Goal: Information Seeking & Learning: Learn about a topic

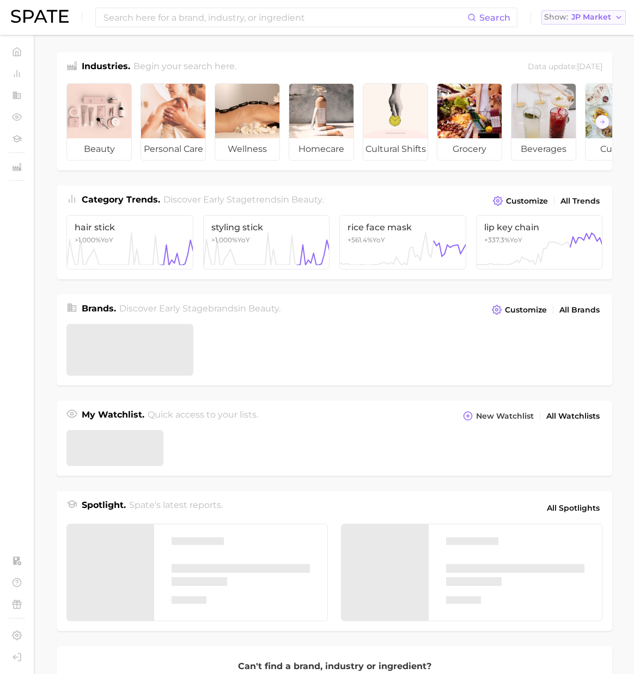
click at [591, 18] on span "JP Market" at bounding box center [591, 17] width 40 height 6
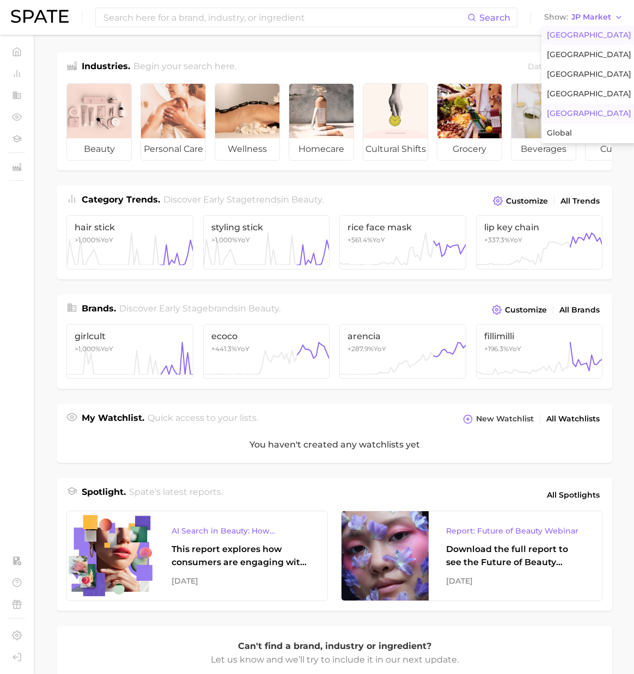
click at [579, 32] on span "[GEOGRAPHIC_DATA]" at bounding box center [589, 34] width 84 height 9
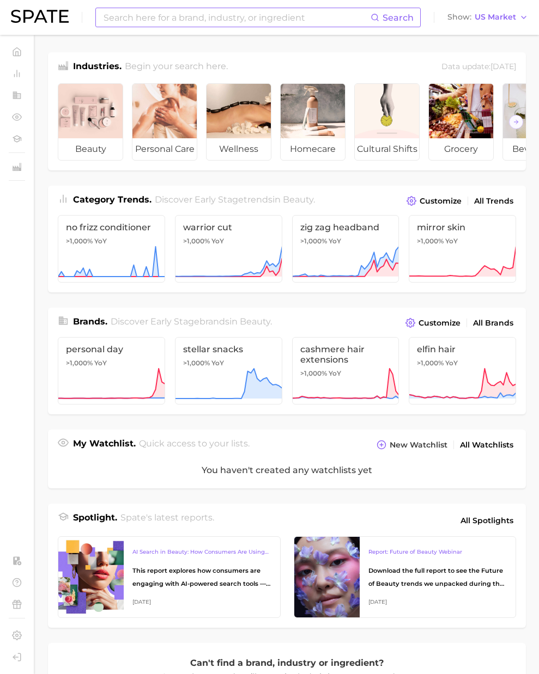
click at [164, 20] on input at bounding box center [236, 17] width 268 height 19
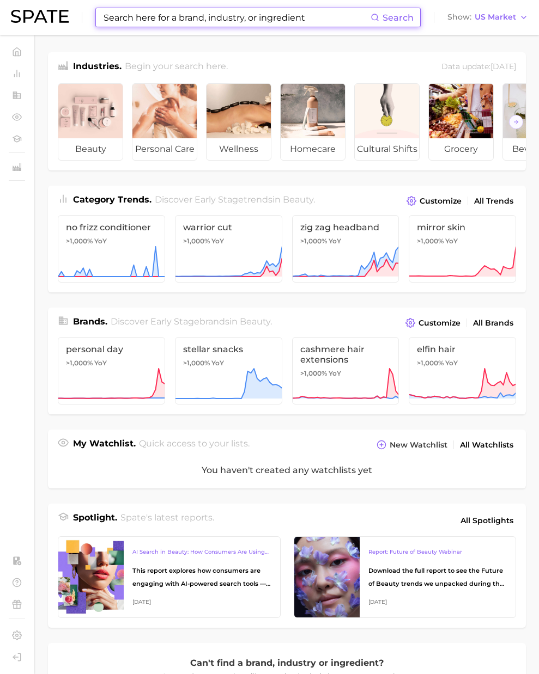
paste input "chelated magnesium"
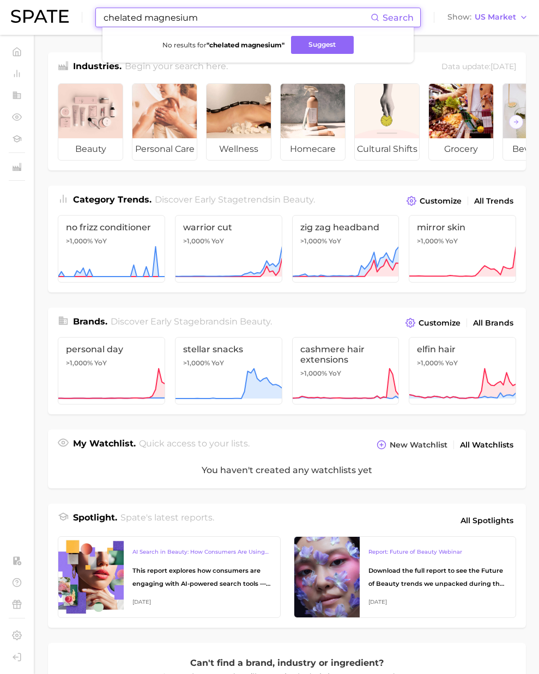
paste input
drag, startPoint x: 196, startPoint y: 17, endPoint x: 26, endPoint y: 10, distance: 170.6
click at [23, 9] on div "chelated magnesium Search No results for " chelated magnesium " Suggest Show US…" at bounding box center [269, 17] width 517 height 35
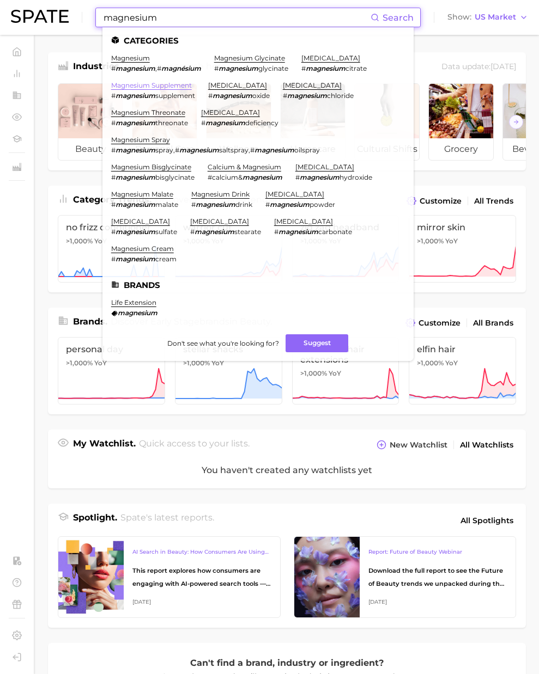
type input "magnesium"
click at [143, 83] on link "magnesium supplement" at bounding box center [151, 85] width 81 height 8
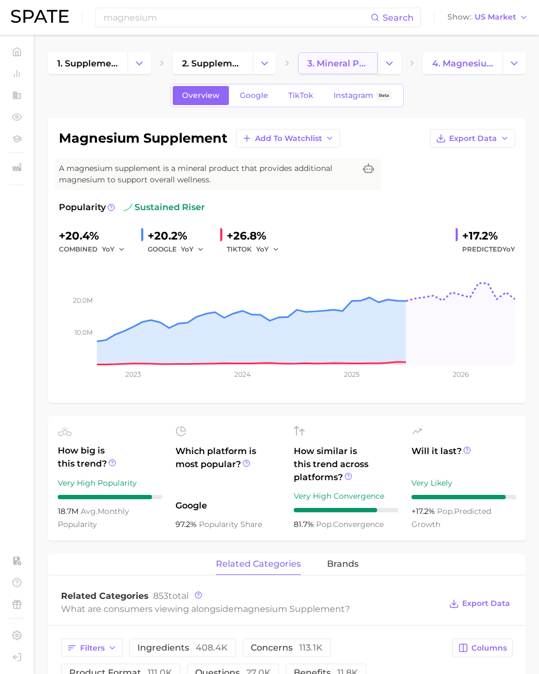
click at [328, 64] on span "3. mineral products" at bounding box center [337, 63] width 61 height 10
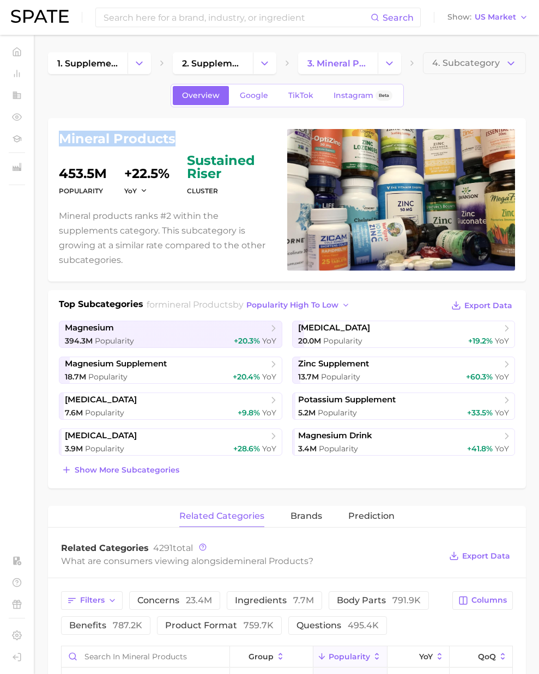
drag, startPoint x: 172, startPoint y: 138, endPoint x: 57, endPoint y: 140, distance: 114.4
click at [57, 139] on div "mineral products Popularity 453.5m YoY +22.5% cluster sustained riser Mineral p…" at bounding box center [287, 199] width 478 height 163
copy h1 "mineral products"
click at [117, 20] on input at bounding box center [236, 17] width 268 height 19
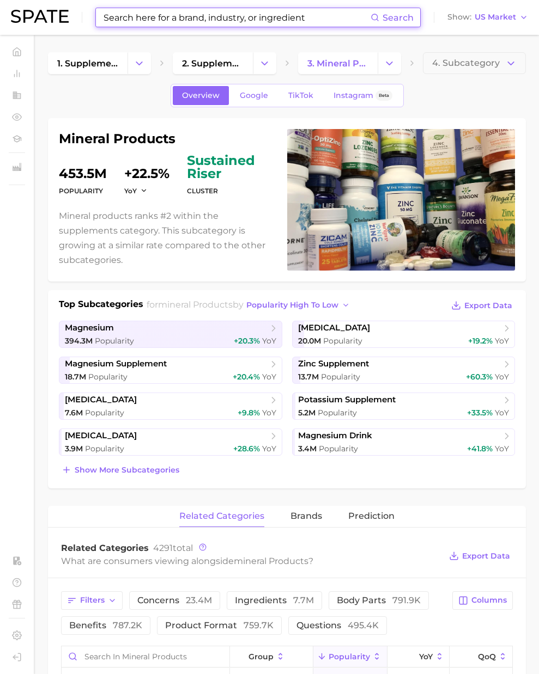
paste input "[MEDICAL_DATA]"
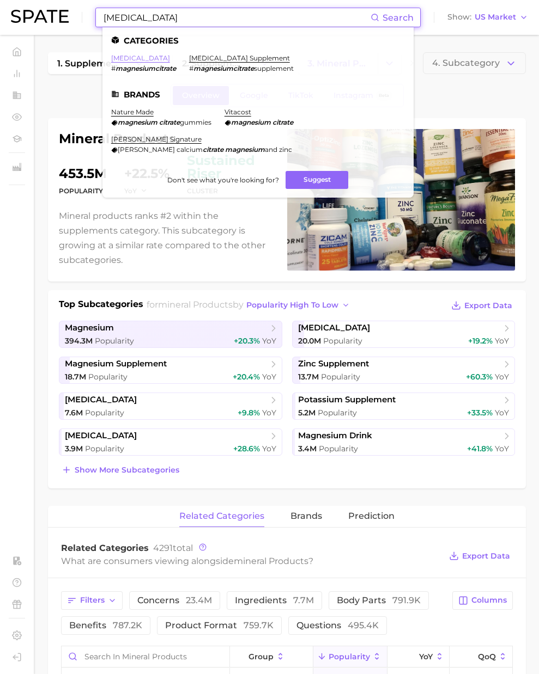
type input "[MEDICAL_DATA]"
click at [165, 56] on link "[MEDICAL_DATA]" at bounding box center [140, 58] width 59 height 8
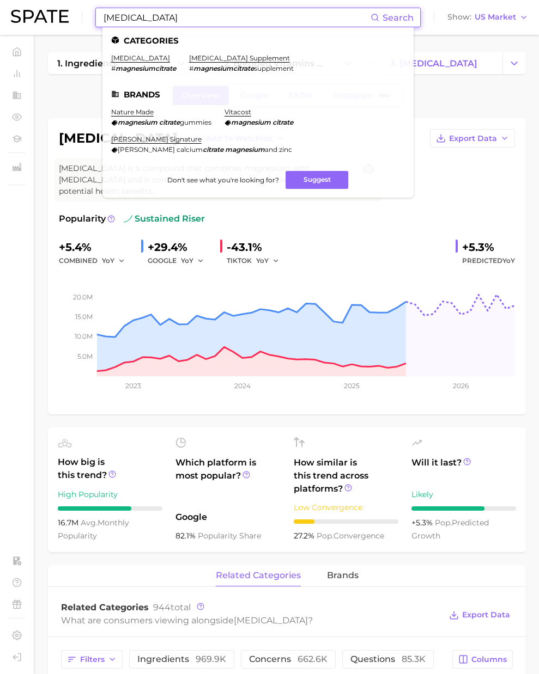
click at [209, 14] on input "[MEDICAL_DATA]" at bounding box center [236, 17] width 268 height 19
click at [255, 56] on link "[MEDICAL_DATA] supplement" at bounding box center [239, 58] width 101 height 8
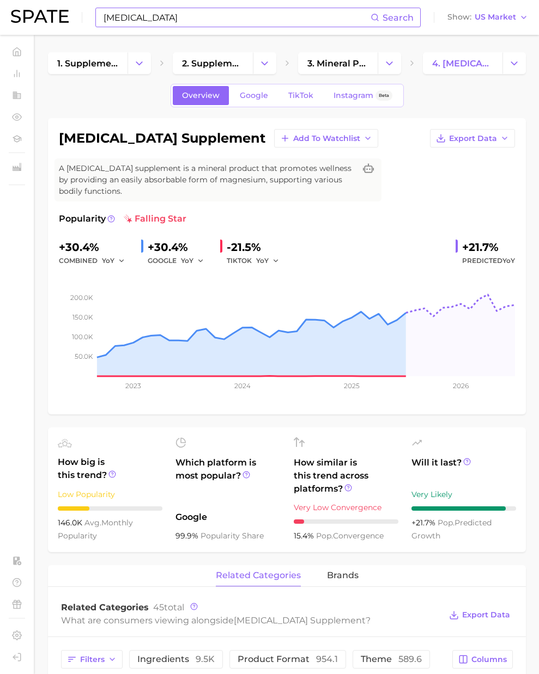
drag, startPoint x: 195, startPoint y: 140, endPoint x: 281, endPoint y: 139, distance: 85.5
click at [281, 139] on div "[MEDICAL_DATA] supplement Add to Watchlist Export Data" at bounding box center [287, 138] width 456 height 19
copy h1 "supplement"
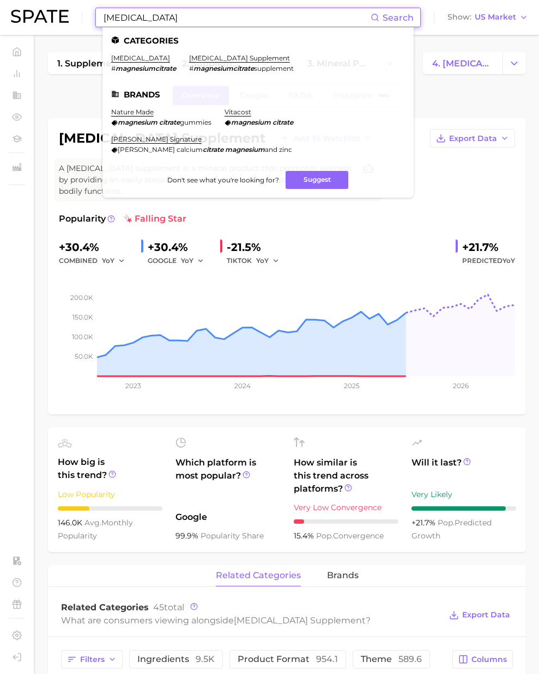
drag, startPoint x: 178, startPoint y: 10, endPoint x: -9, endPoint y: -3, distance: 187.2
click at [0, 0] on html "[MEDICAL_DATA] Search Categories [MEDICAL_DATA] # magnesiumcitrate [MEDICAL_DAT…" at bounding box center [269, 337] width 539 height 674
paste input "french tickler"
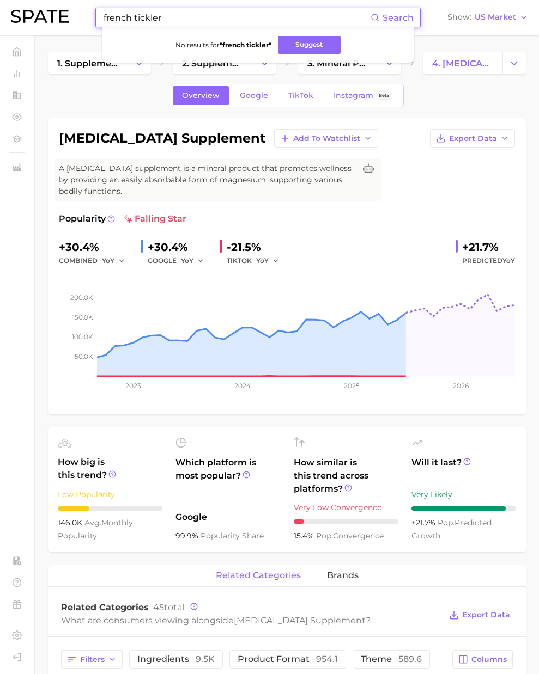
type input "french tickler"
drag, startPoint x: 212, startPoint y: 18, endPoint x: 206, endPoint y: 20, distance: 5.9
click at [211, 18] on input "french tickler" at bounding box center [236, 17] width 268 height 19
drag, startPoint x: 187, startPoint y: 17, endPoint x: 5, endPoint y: 10, distance: 182.0
click at [5, 10] on header "french tickler Search No results for " french tickler " Suggest Show US Market" at bounding box center [269, 17] width 539 height 35
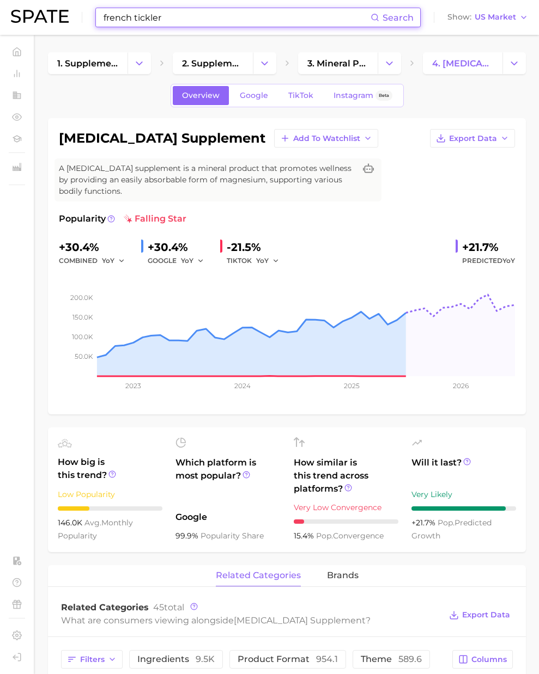
click at [148, 65] on button "Change Category" at bounding box center [138, 63] width 23 height 22
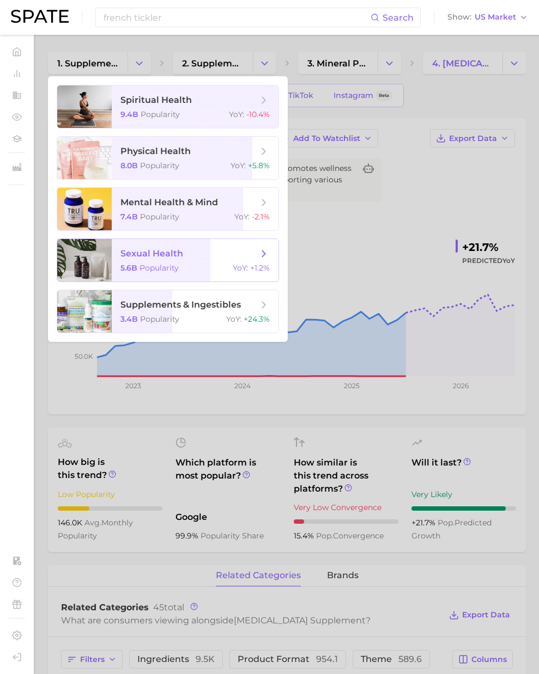
click at [177, 274] on span "sexual health 5.6b Popularity YoY : +1.2%" at bounding box center [195, 260] width 167 height 42
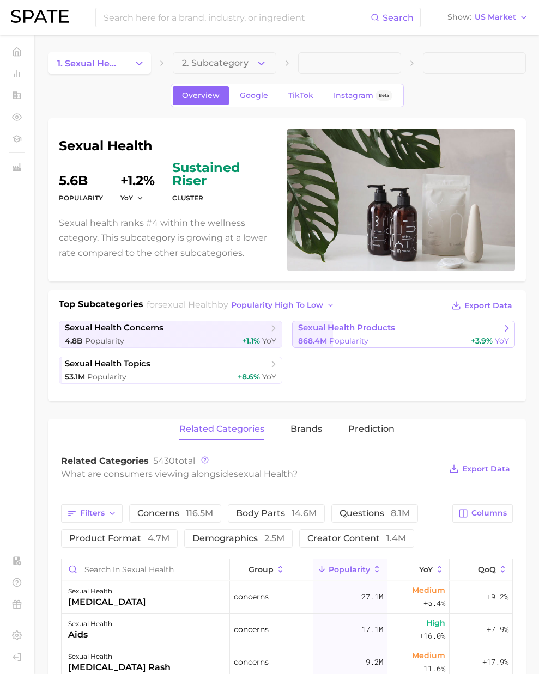
click at [372, 341] on div "868.4m Popularity +3.9% YoY" at bounding box center [403, 341] width 211 height 10
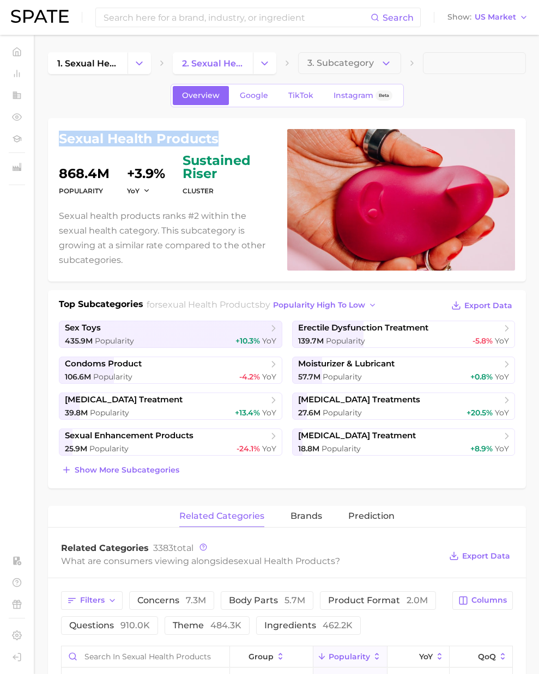
drag, startPoint x: 212, startPoint y: 136, endPoint x: 58, endPoint y: 140, distance: 154.2
click at [58, 140] on div "sexual health products Popularity 868.4m YoY +3.9% cluster sustained riser Sexu…" at bounding box center [287, 199] width 478 height 163
copy h1 "sexual health products"
click at [119, 23] on input at bounding box center [236, 17] width 268 height 19
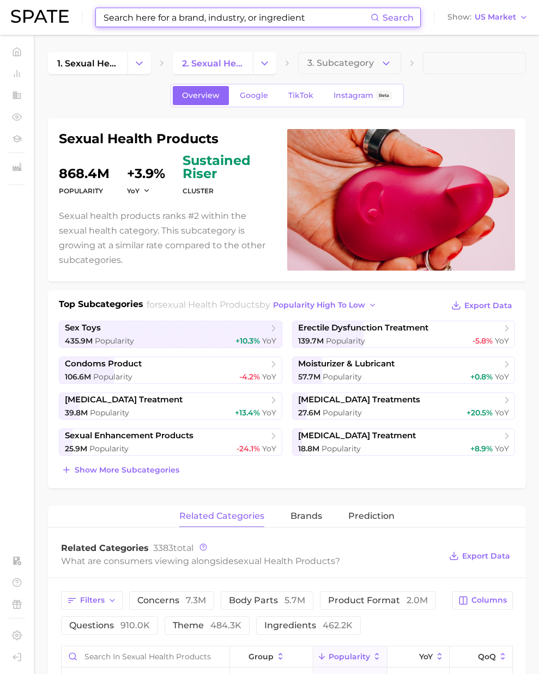
paste input "lubricant"
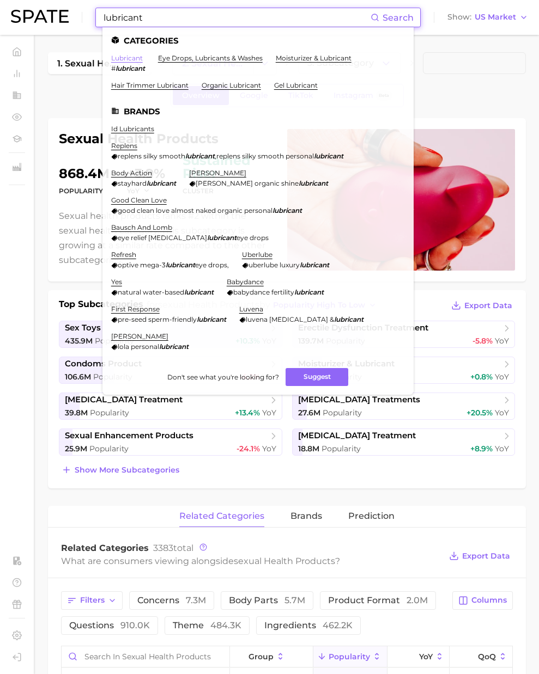
type input "lubricant"
click at [125, 56] on link "lubricant" at bounding box center [127, 58] width 32 height 8
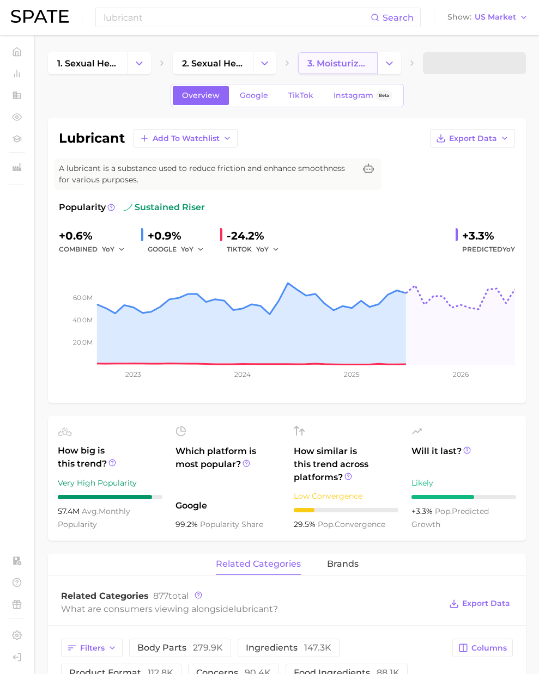
click at [340, 65] on span "3. moisturizer & lubricant" at bounding box center [337, 63] width 61 height 10
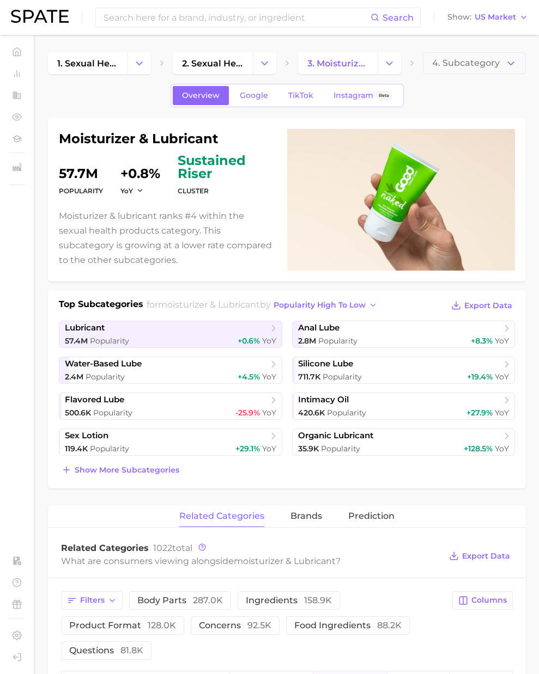
click at [217, 144] on h1 "moisturizer & lubricant" at bounding box center [166, 138] width 215 height 13
drag, startPoint x: 207, startPoint y: 140, endPoint x: 52, endPoint y: 149, distance: 154.9
click at [54, 143] on div "moisturizer & lubricant Popularity 57.7m YoY +0.8% cluster sustained riser Mois…" at bounding box center [287, 199] width 478 height 163
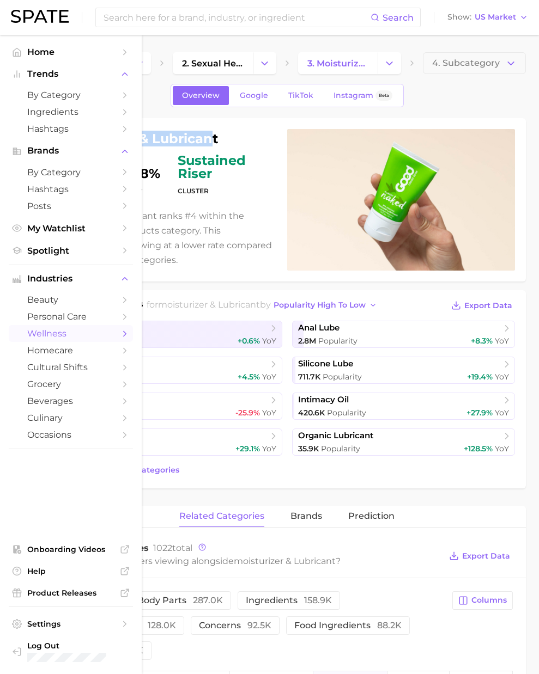
copy h1 "moisturizer & lubrican"
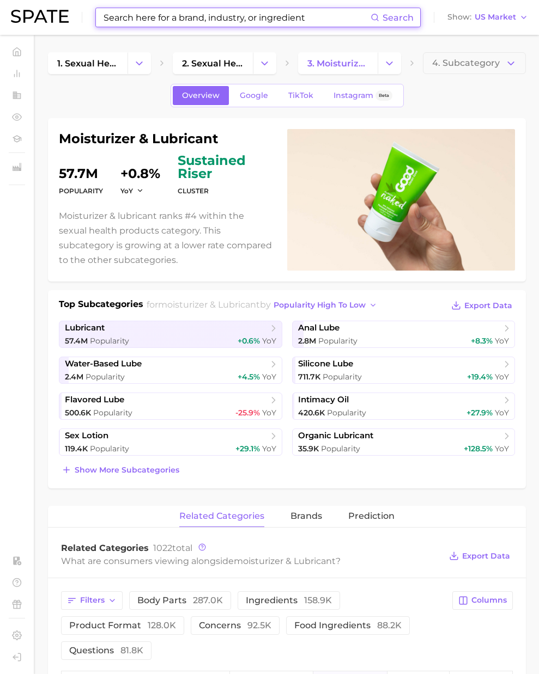
click at [138, 17] on input at bounding box center [236, 17] width 268 height 19
paste input "fertility lubricant"
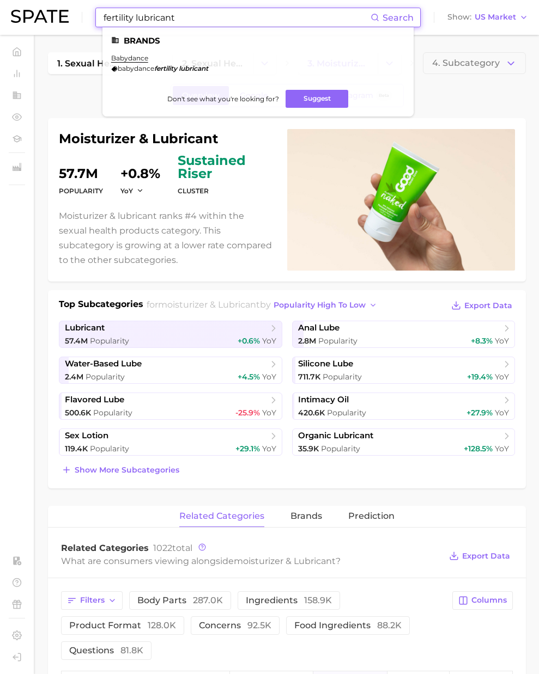
click at [188, 23] on input "fertility lubricant" at bounding box center [236, 17] width 268 height 19
drag, startPoint x: 192, startPoint y: 20, endPoint x: 16, endPoint y: 14, distance: 176.6
click at [16, 14] on div "fertility lubricant Search Brands babydance babydance fertility lubricant Don't…" at bounding box center [269, 17] width 517 height 35
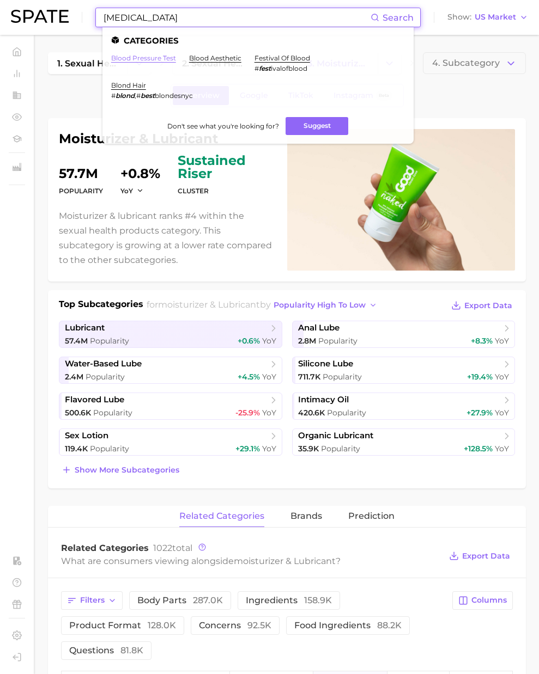
type input "[MEDICAL_DATA]"
click at [165, 58] on link "blood pressure test" at bounding box center [143, 58] width 65 height 8
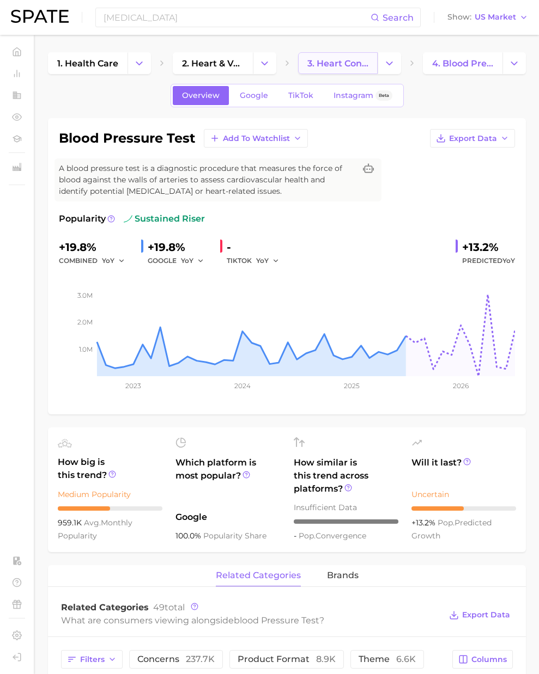
click at [352, 65] on span "3. heart concerns management" at bounding box center [337, 63] width 61 height 10
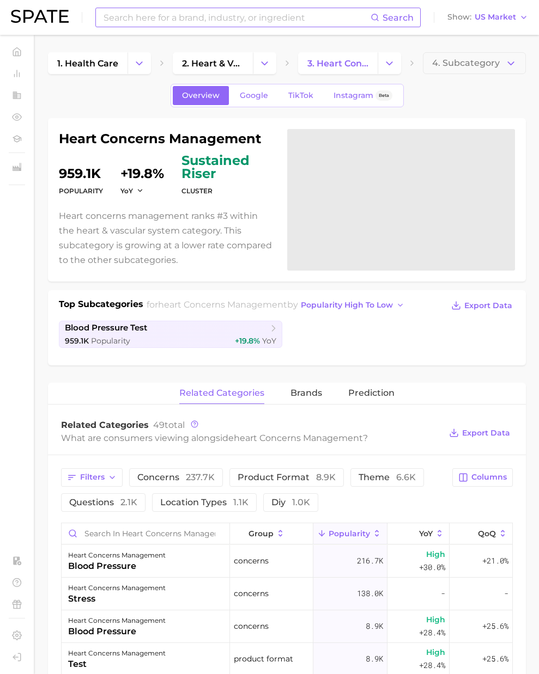
click at [150, 25] on input at bounding box center [236, 17] width 268 height 19
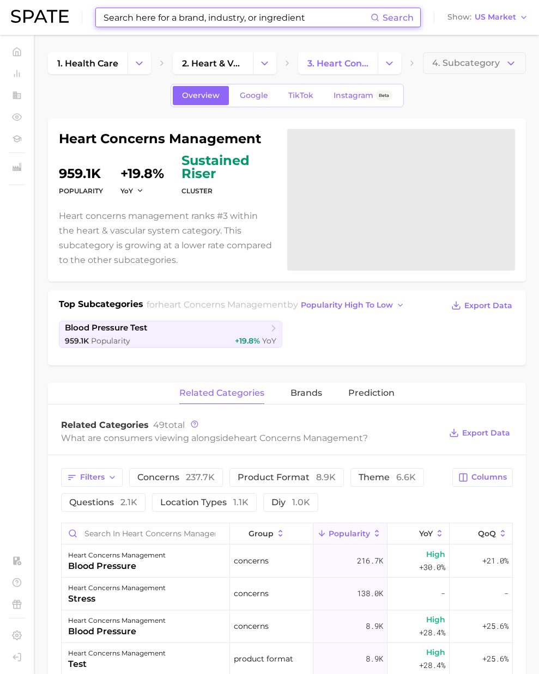
paste input "calcium tablets"
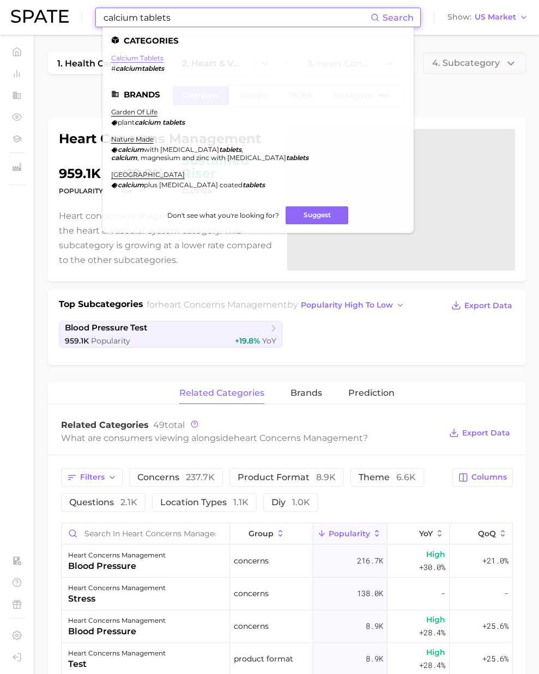
type input "calcium tablets"
click at [135, 58] on link "calcium tablets" at bounding box center [137, 58] width 52 height 8
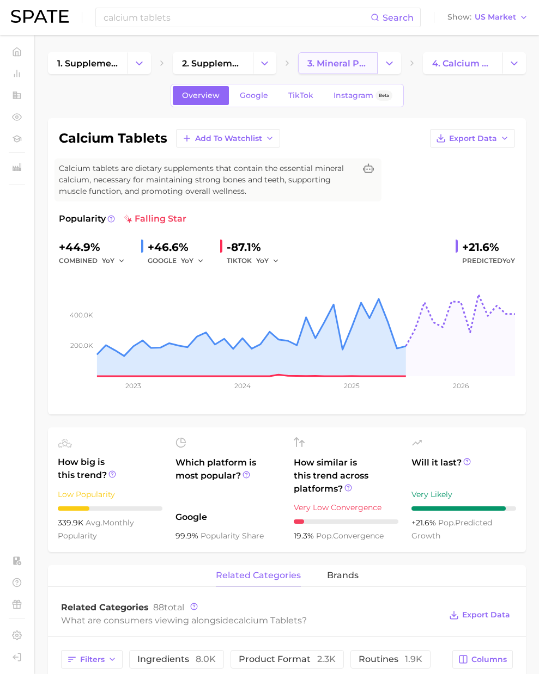
click at [333, 72] on link "3. mineral products" at bounding box center [338, 63] width 80 height 22
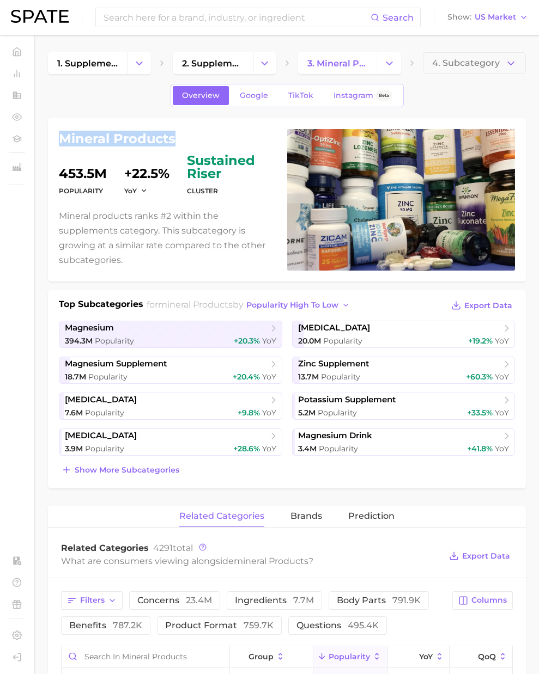
drag, startPoint x: 176, startPoint y: 138, endPoint x: 50, endPoint y: 139, distance: 126.3
click at [57, 137] on div "mineral products Popularity 453.5m YoY +22.5% cluster sustained riser Mineral p…" at bounding box center [287, 199] width 478 height 163
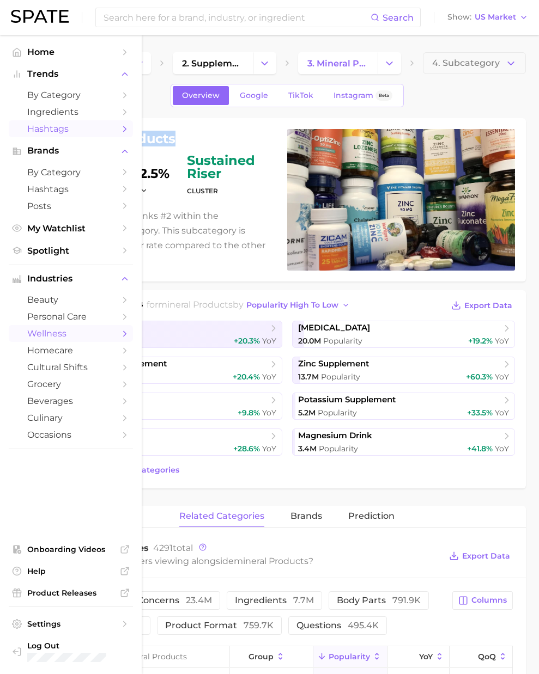
copy h1 "mineral products"
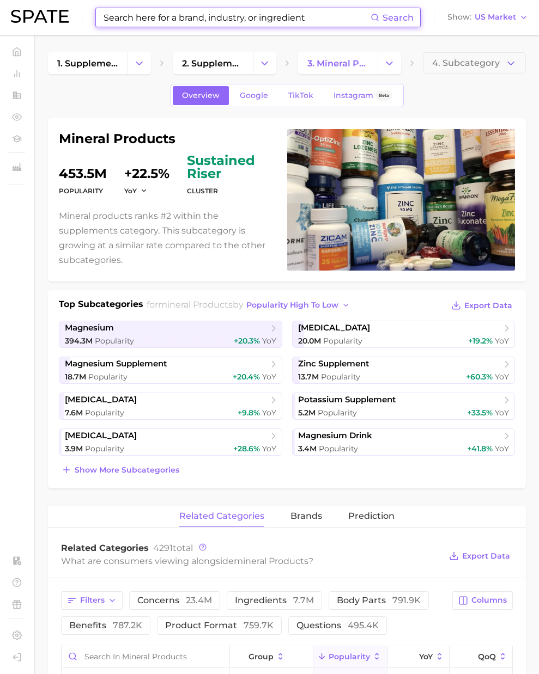
click at [169, 23] on input at bounding box center [236, 17] width 268 height 19
paste input "workout supplement"
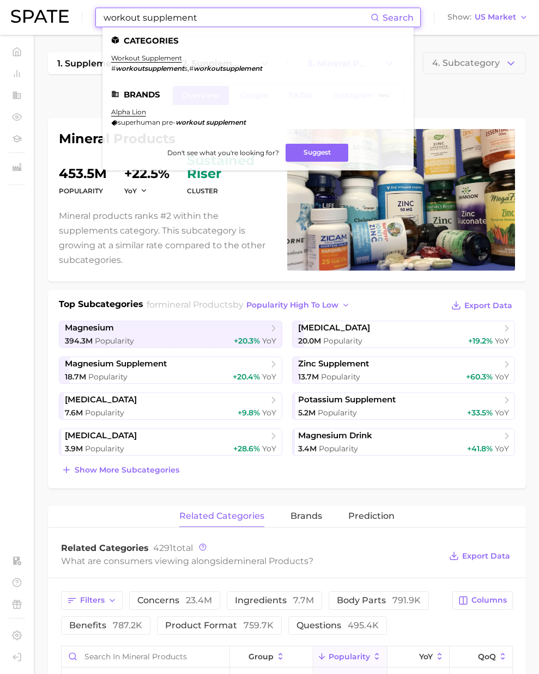
type input "workout supplement"
click at [151, 53] on ul "Categories workout supplement # workoutsupplement s , # workoutsupplement Brand…" at bounding box center [257, 98] width 311 height 143
click at [150, 59] on link "workout supplement" at bounding box center [146, 58] width 71 height 8
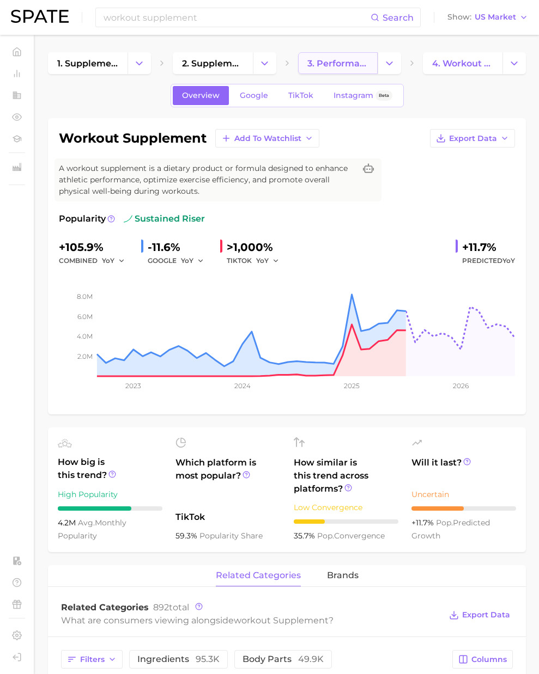
click at [343, 66] on span "3. performance enhancement" at bounding box center [337, 63] width 61 height 10
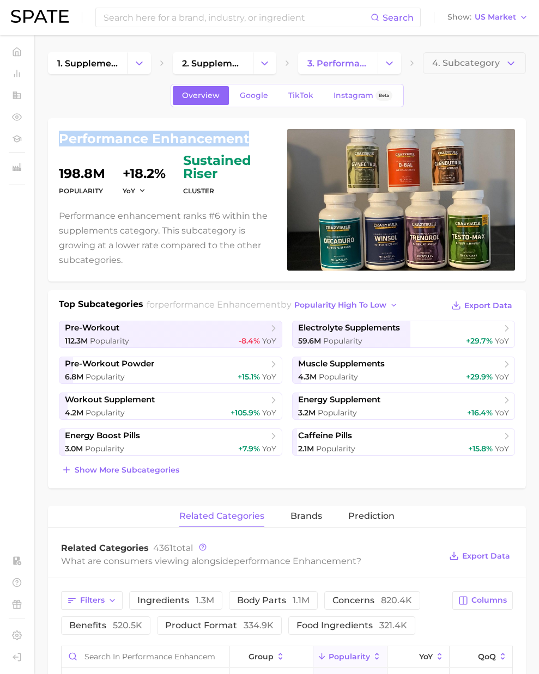
drag, startPoint x: 249, startPoint y: 140, endPoint x: 60, endPoint y: 140, distance: 189.0
click at [60, 140] on h1 "performance enhancement" at bounding box center [166, 138] width 215 height 13
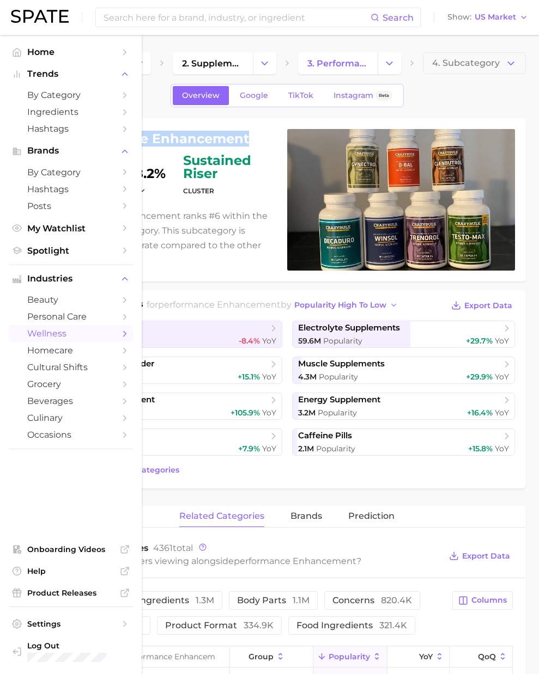
copy h1 "performance enhancement"
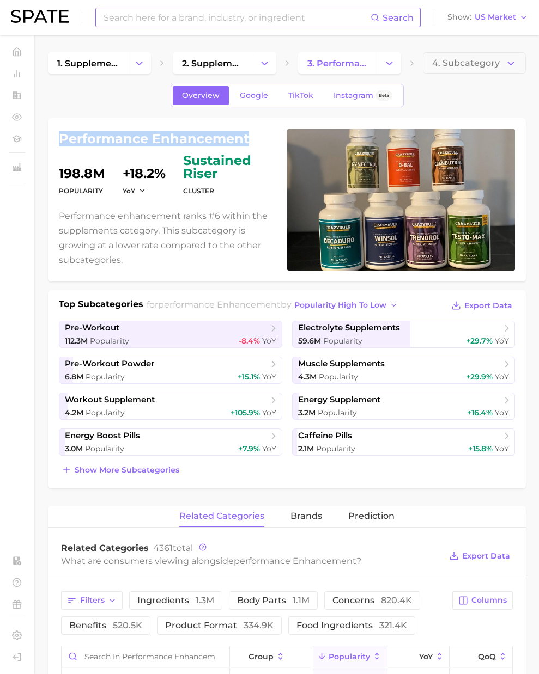
click at [163, 17] on input at bounding box center [236, 17] width 268 height 19
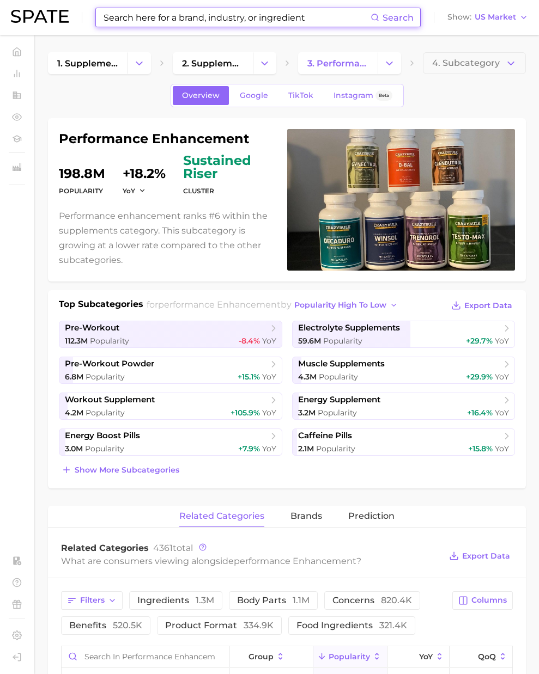
paste input "[MEDICAL_DATA] supplement"
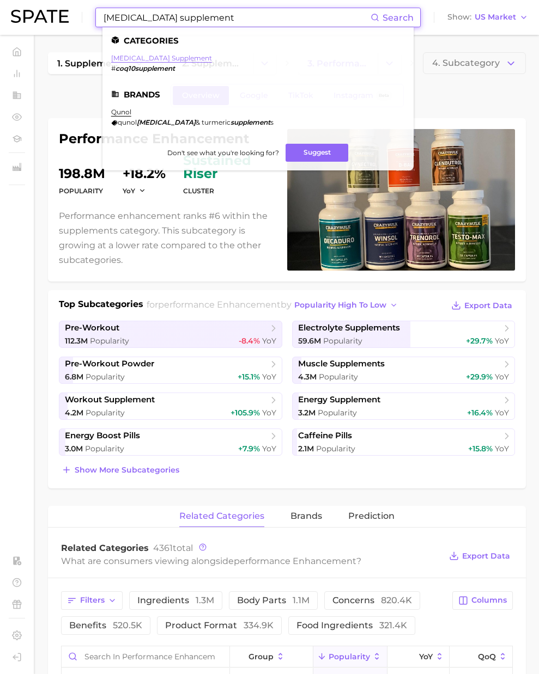
type input "[MEDICAL_DATA] supplement"
click at [164, 62] on link "[MEDICAL_DATA] supplement" at bounding box center [161, 58] width 101 height 8
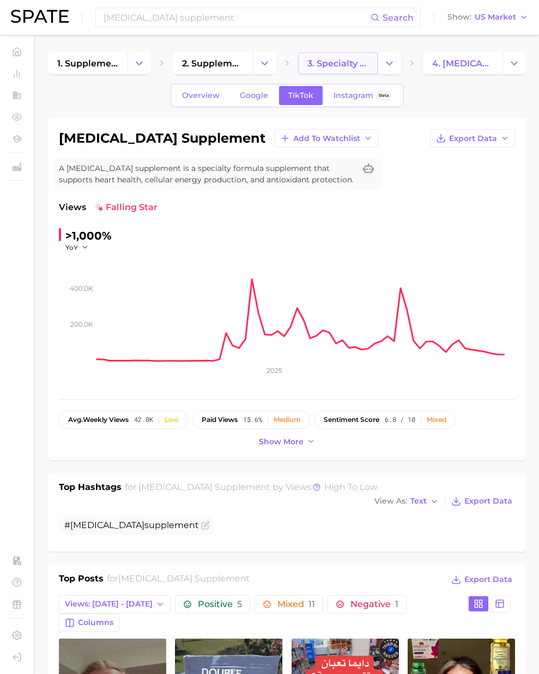
click at [316, 64] on span "3. specialty formula supplements" at bounding box center [337, 63] width 61 height 10
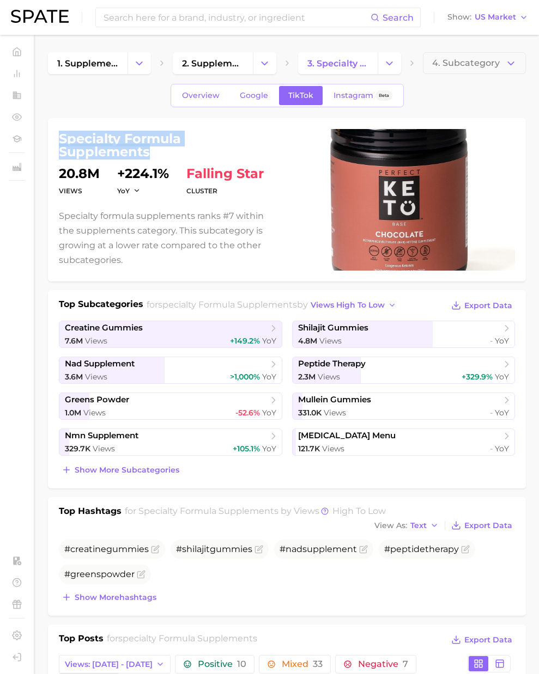
drag, startPoint x: 126, startPoint y: 147, endPoint x: 56, endPoint y: 141, distance: 70.5
click at [54, 139] on div "specialty formula supplements Views 20.8m YoY +224.1% cluster falling star Spec…" at bounding box center [287, 199] width 478 height 163
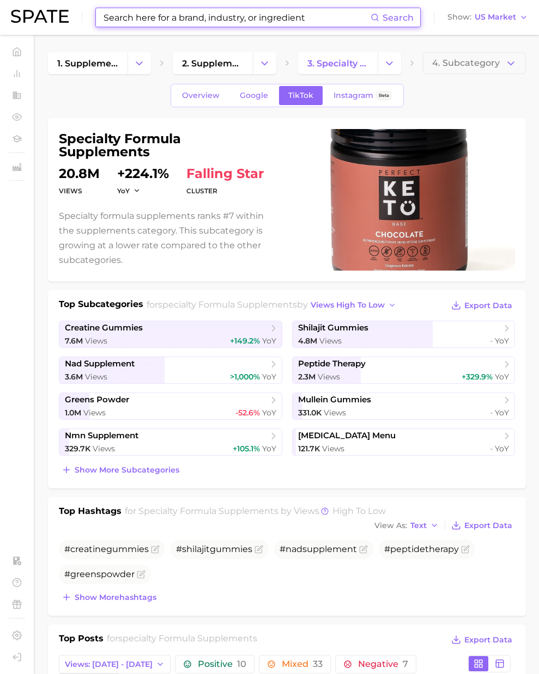
drag, startPoint x: 211, startPoint y: 20, endPoint x: 175, endPoint y: 22, distance: 36.0
click at [210, 20] on input at bounding box center [236, 17] width 268 height 19
paste input "nails vitamin"
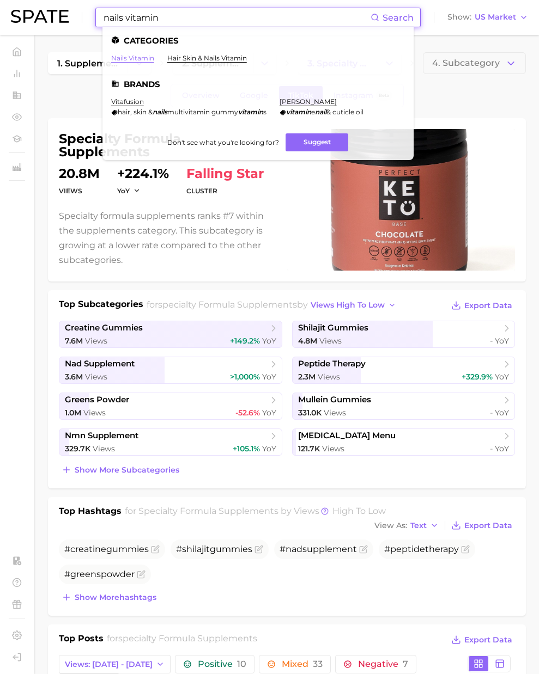
type input "nails vitamin"
click at [129, 58] on link "nails vitamin" at bounding box center [132, 58] width 43 height 8
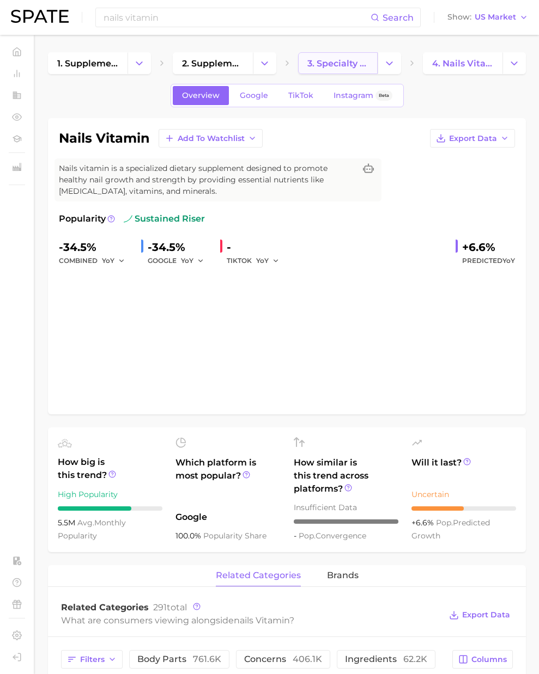
click at [306, 65] on link "3. specialty formula supplements" at bounding box center [338, 63] width 80 height 22
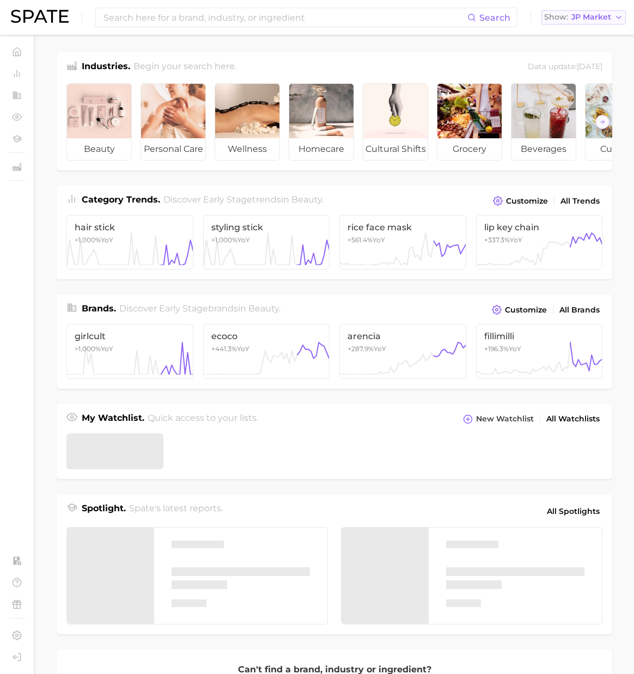
click at [593, 16] on span "JP Market" at bounding box center [591, 17] width 40 height 6
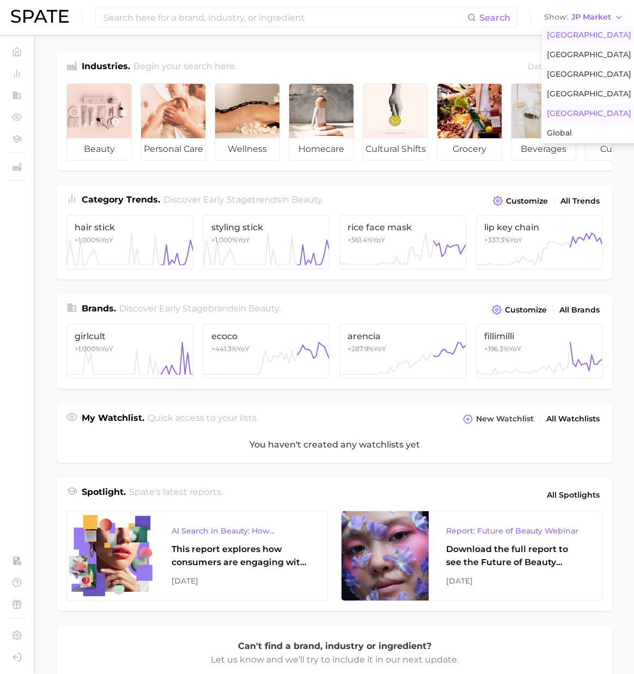
click at [585, 37] on span "[GEOGRAPHIC_DATA]" at bounding box center [589, 34] width 84 height 9
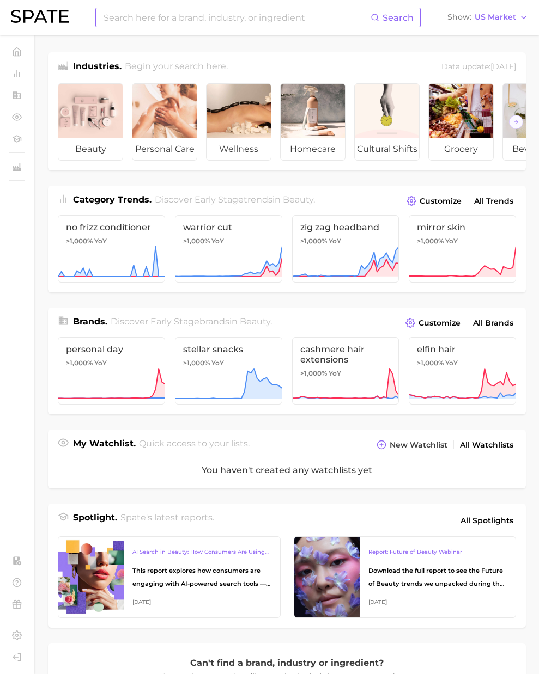
click at [150, 21] on input at bounding box center [236, 17] width 268 height 19
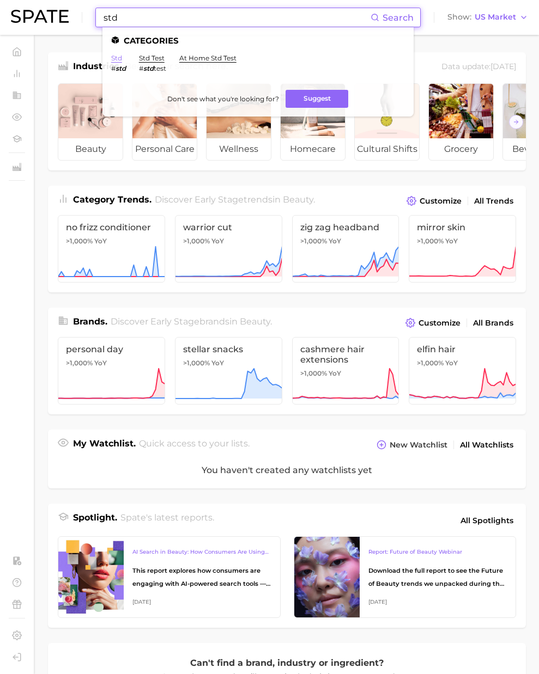
type input "std"
click at [116, 58] on link "std" at bounding box center [116, 58] width 11 height 8
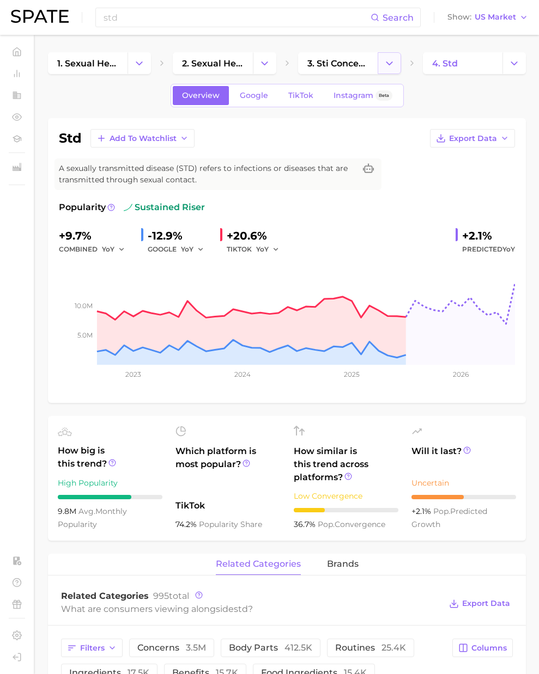
click at [387, 62] on polyline "Change Category" at bounding box center [389, 63] width 6 height 3
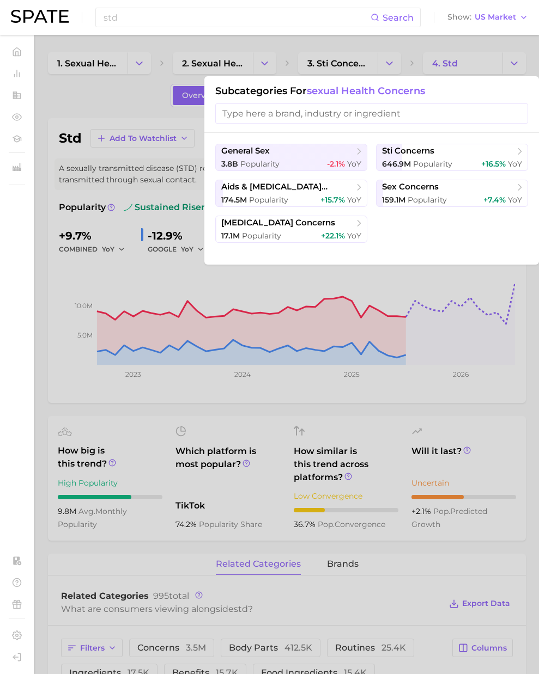
click at [367, 30] on div "std Search Show US Market" at bounding box center [269, 17] width 517 height 35
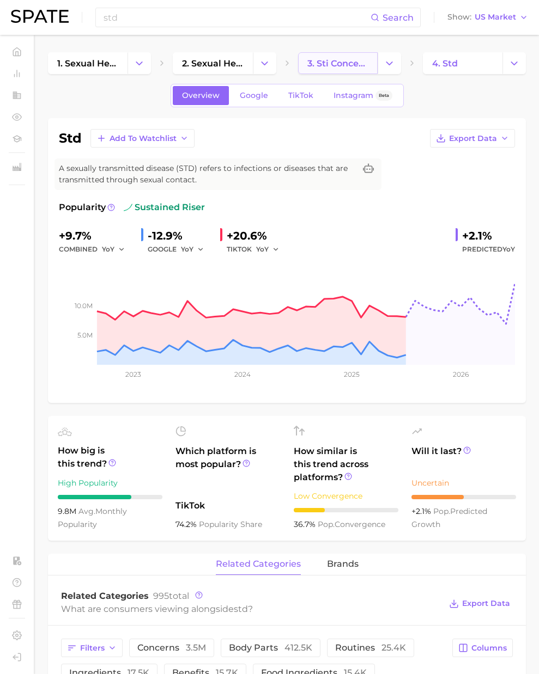
click at [338, 60] on span "3. sti concerns" at bounding box center [337, 63] width 61 height 10
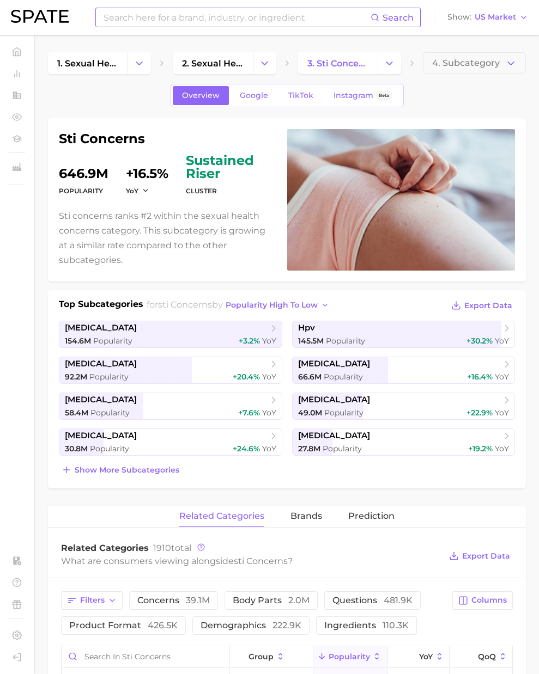
click at [155, 19] on input at bounding box center [236, 17] width 268 height 19
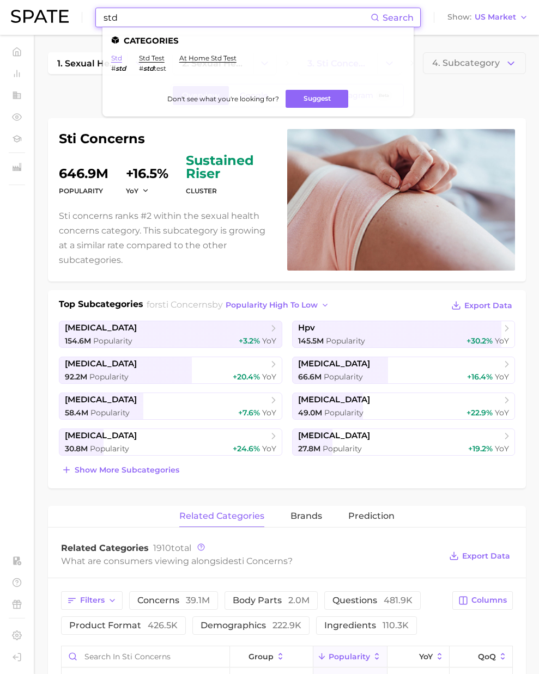
type input "std"
click at [120, 56] on link "std" at bounding box center [116, 58] width 11 height 8
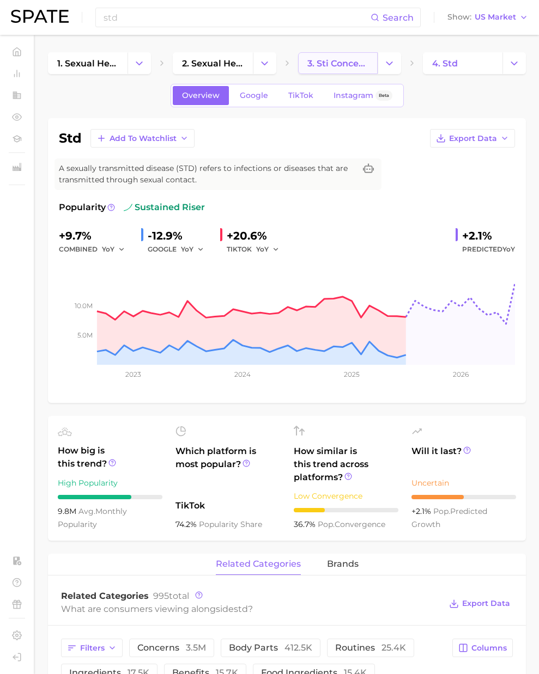
click at [348, 64] on span "3. sti concerns" at bounding box center [337, 63] width 61 height 10
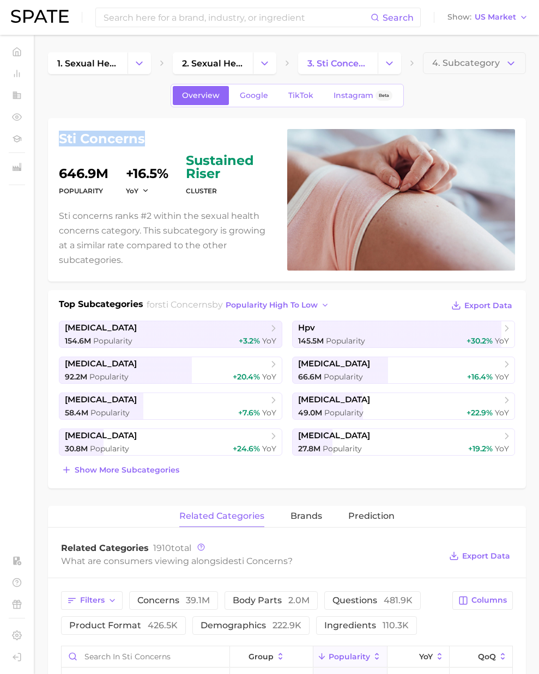
drag, startPoint x: 125, startPoint y: 136, endPoint x: 56, endPoint y: 138, distance: 69.2
click at [56, 137] on div "sti concerns Popularity 646.9m YoY +16.5% cluster sustained riser Sti concerns …" at bounding box center [287, 199] width 478 height 163
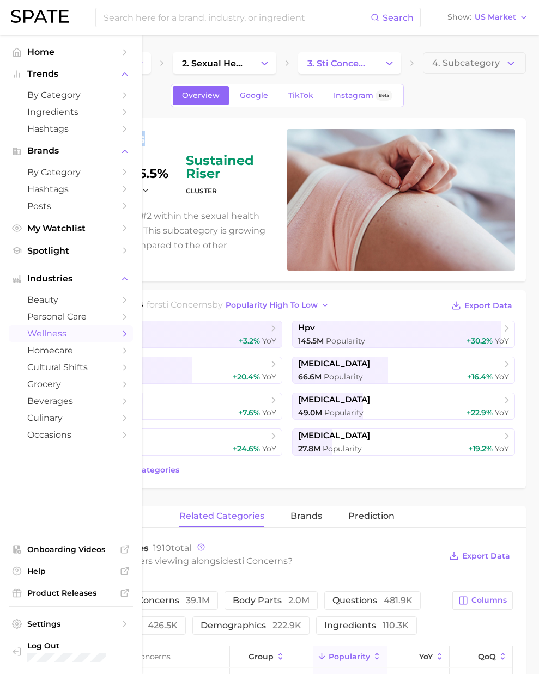
copy h1 "sti concerns"
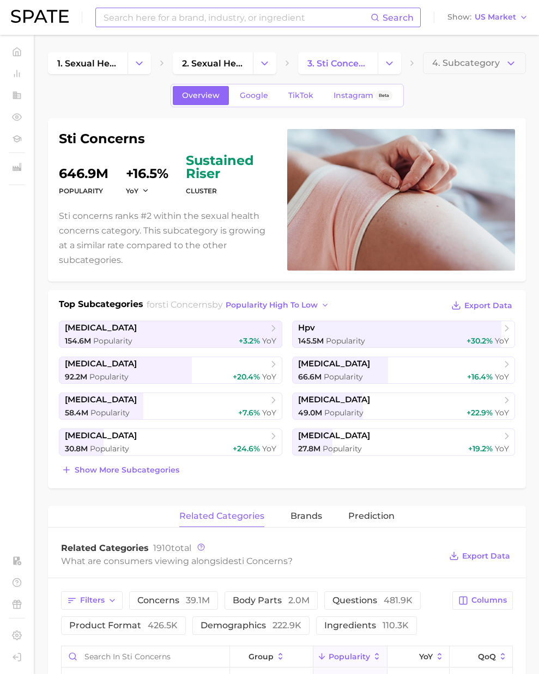
click at [211, 14] on input at bounding box center [236, 17] width 268 height 19
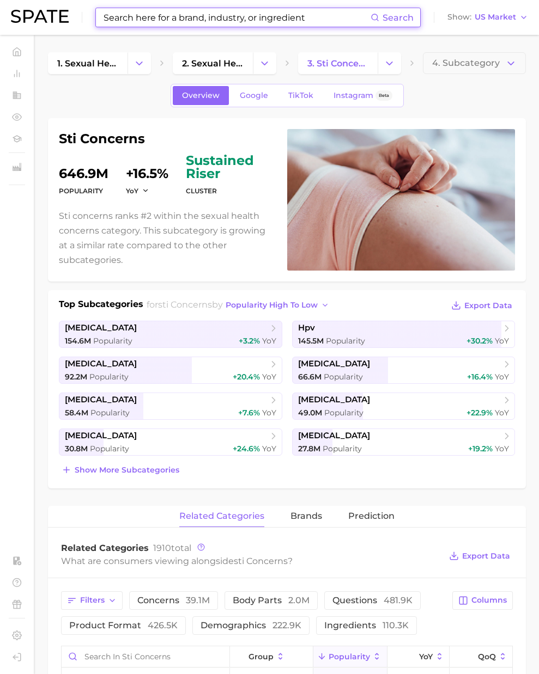
paste input "metabolic panel blood test"
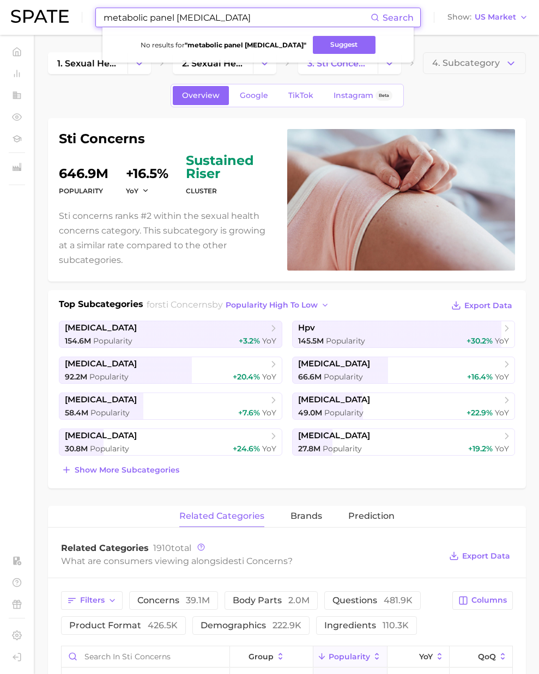
drag, startPoint x: 175, startPoint y: 19, endPoint x: 244, endPoint y: 19, distance: 69.2
click at [244, 19] on input "metabolic panel blood test" at bounding box center [236, 17] width 268 height 19
type input "metabolic panel"
